Goal: Task Accomplishment & Management: Complete application form

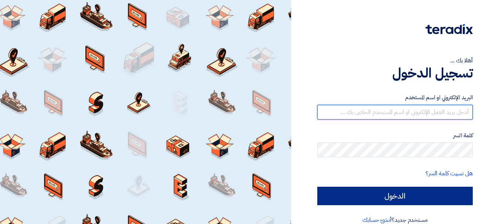
type input "[PERSON_NAME][EMAIL_ADDRESS][DOMAIN_NAME]"
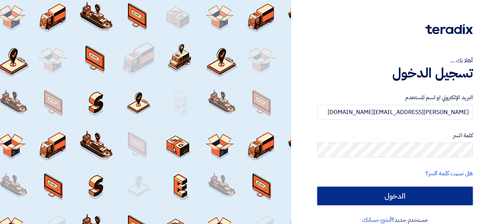
click at [391, 197] on input "الدخول" at bounding box center [396, 196] width 156 height 18
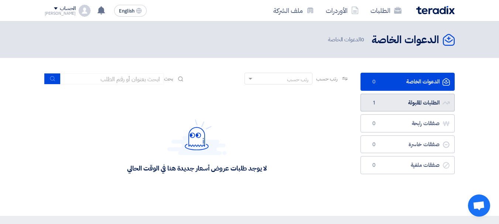
click at [398, 104] on link "الطلبات المقبولة الطلبات المقبولة 1" at bounding box center [408, 103] width 94 height 18
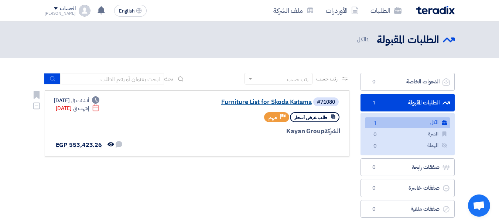
click at [277, 101] on link "Furniture List for Skoda Katama" at bounding box center [238, 102] width 148 height 7
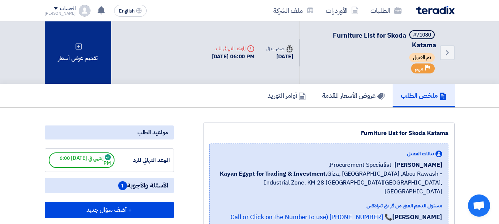
click at [78, 59] on div "تقديم عرض أسعار" at bounding box center [78, 52] width 67 height 62
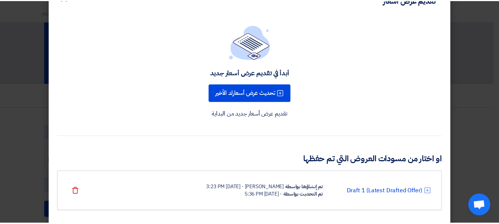
scroll to position [36, 0]
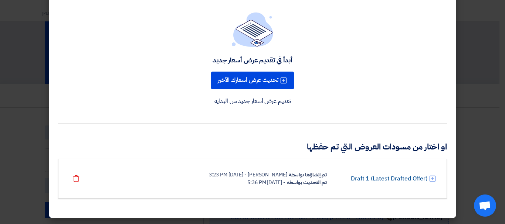
click at [381, 176] on link "Draft 1 (Latest Drafted Offer)" at bounding box center [389, 178] width 77 height 9
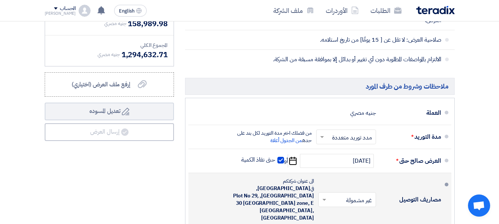
scroll to position [1072, 0]
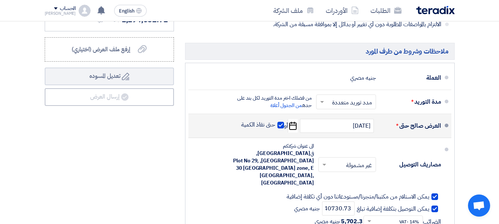
click at [278, 124] on span at bounding box center [281, 125] width 7 height 7
click at [275, 124] on input "حتى نفاذ الكمية" at bounding box center [257, 128] width 35 height 14
checkbox input "false"
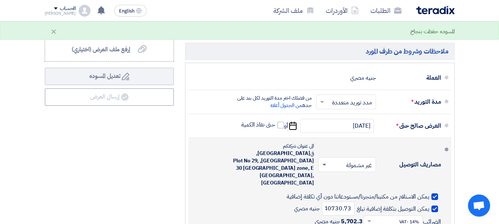
click at [323, 164] on span at bounding box center [325, 165] width 4 height 3
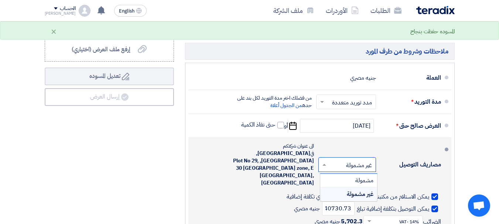
click at [323, 161] on span at bounding box center [323, 164] width 9 height 7
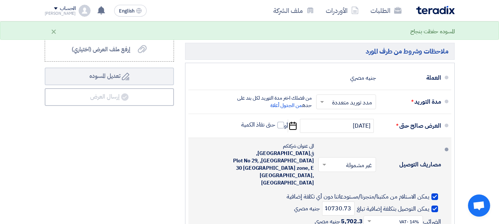
click at [218, 157] on div "مصاريف التوصيل × غير مشمولة × الى عنوان شركتكم في [GEOGRAPHIC_DATA], ال[STREET_…" at bounding box center [317, 185] width 247 height 89
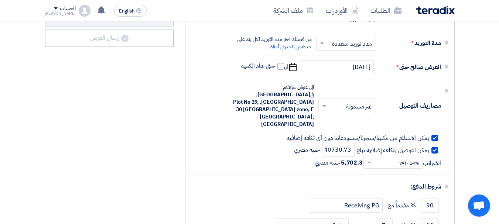
scroll to position [1026, 0]
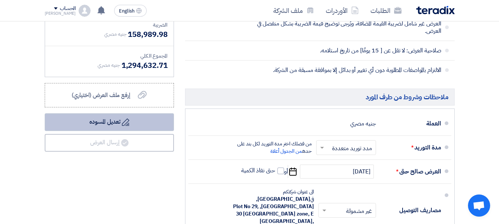
click at [116, 124] on button "Draft تعديل المسوده" at bounding box center [109, 122] width 129 height 18
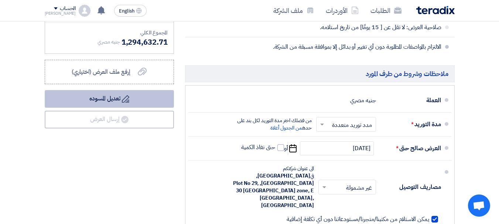
scroll to position [1063, 0]
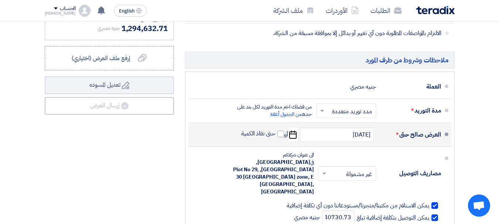
click at [292, 136] on icon "Pick a date" at bounding box center [293, 134] width 10 height 13
select select "10"
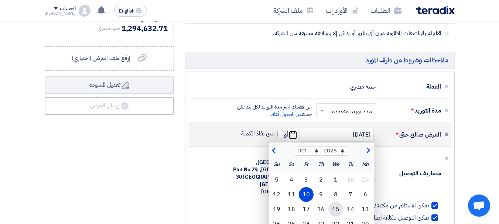
click at [335, 208] on div "15" at bounding box center [336, 209] width 15 height 15
type input "[DATE]"
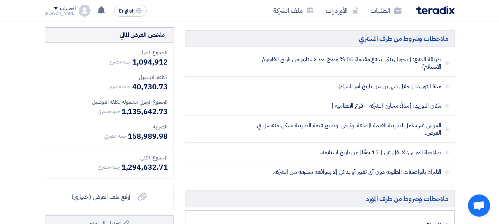
scroll to position [1072, 0]
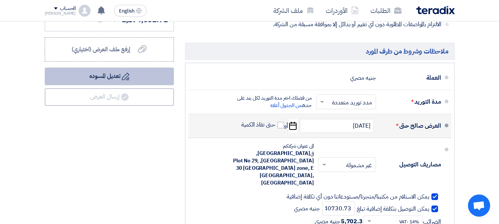
click at [116, 79] on button "Draft تعديل المسوده" at bounding box center [109, 77] width 129 height 18
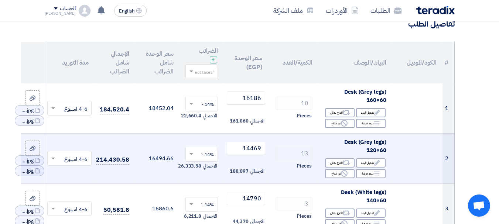
scroll to position [0, 0]
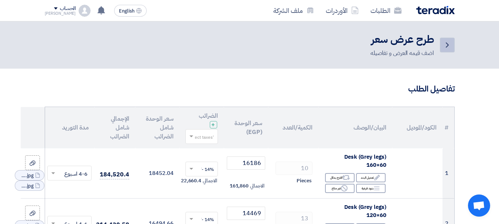
click at [447, 46] on icon "Back" at bounding box center [447, 45] width 9 height 9
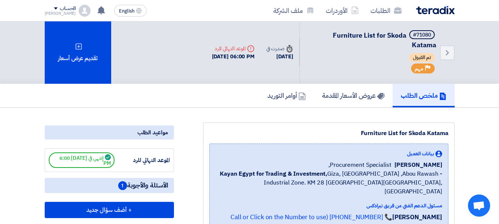
drag, startPoint x: 218, startPoint y: 113, endPoint x: 211, endPoint y: 117, distance: 7.5
